Goal: Find contact information: Find contact information

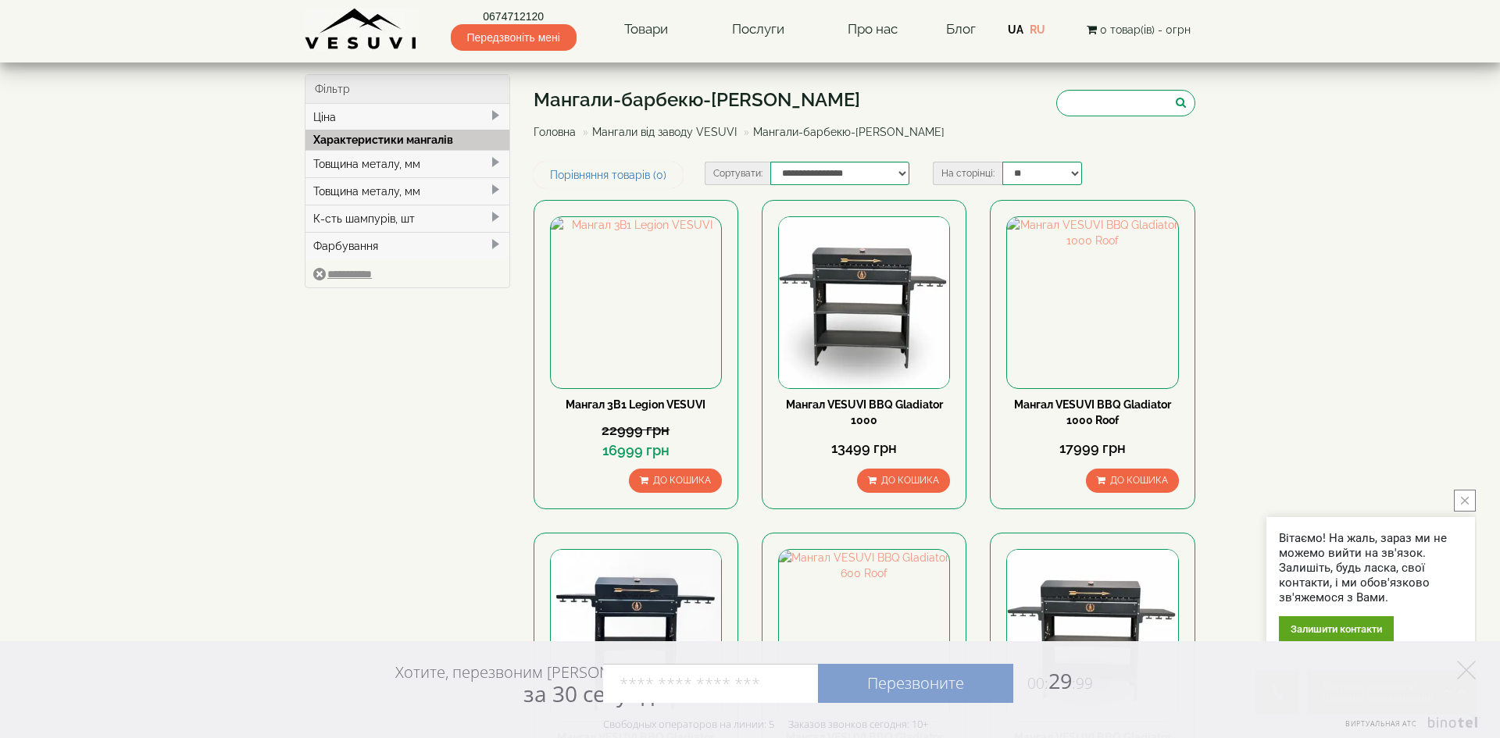
scroll to position [2002, 0]
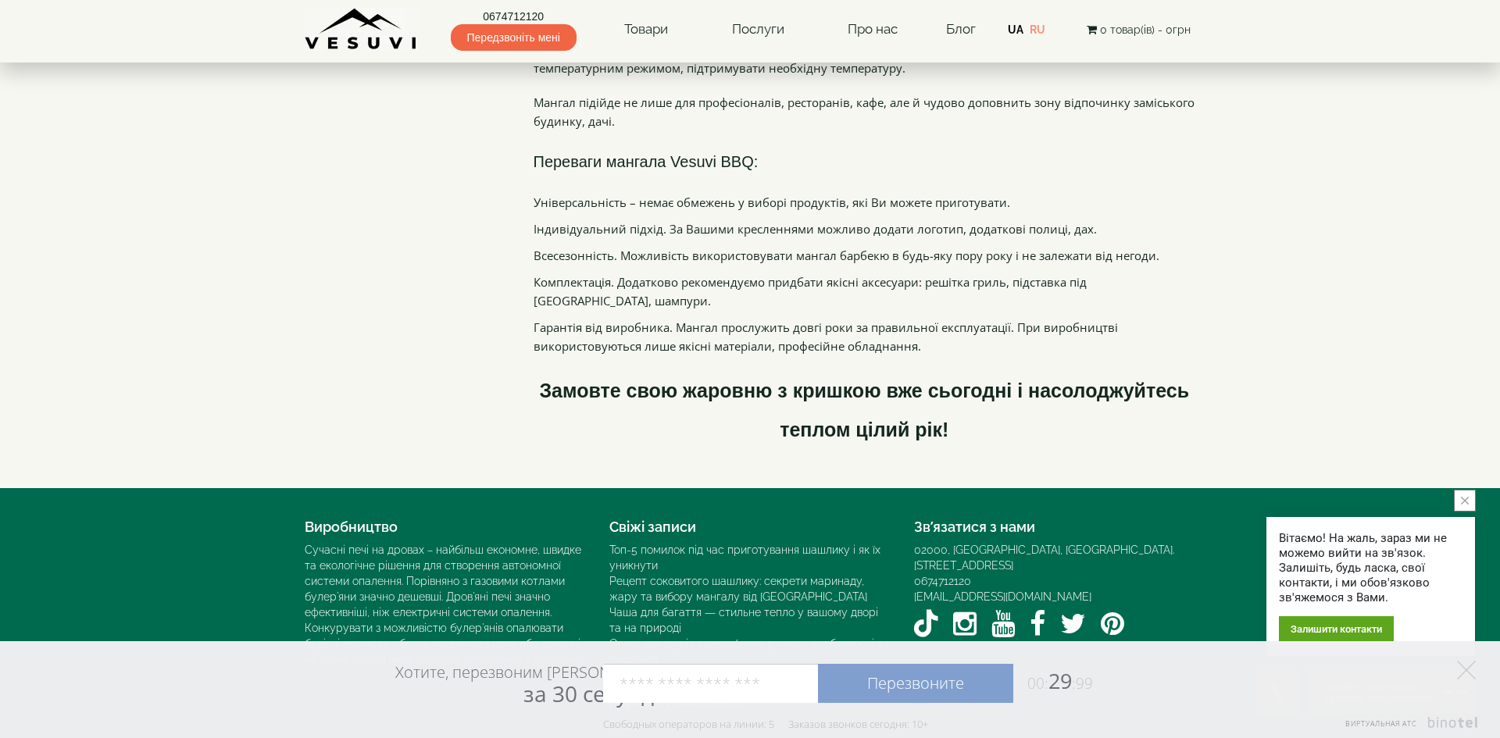
click at [512, 14] on link "0674712120" at bounding box center [514, 17] width 126 height 16
click at [1018, 29] on link "UA" at bounding box center [1016, 29] width 16 height 12
